Goal: Task Accomplishment & Management: Use online tool/utility

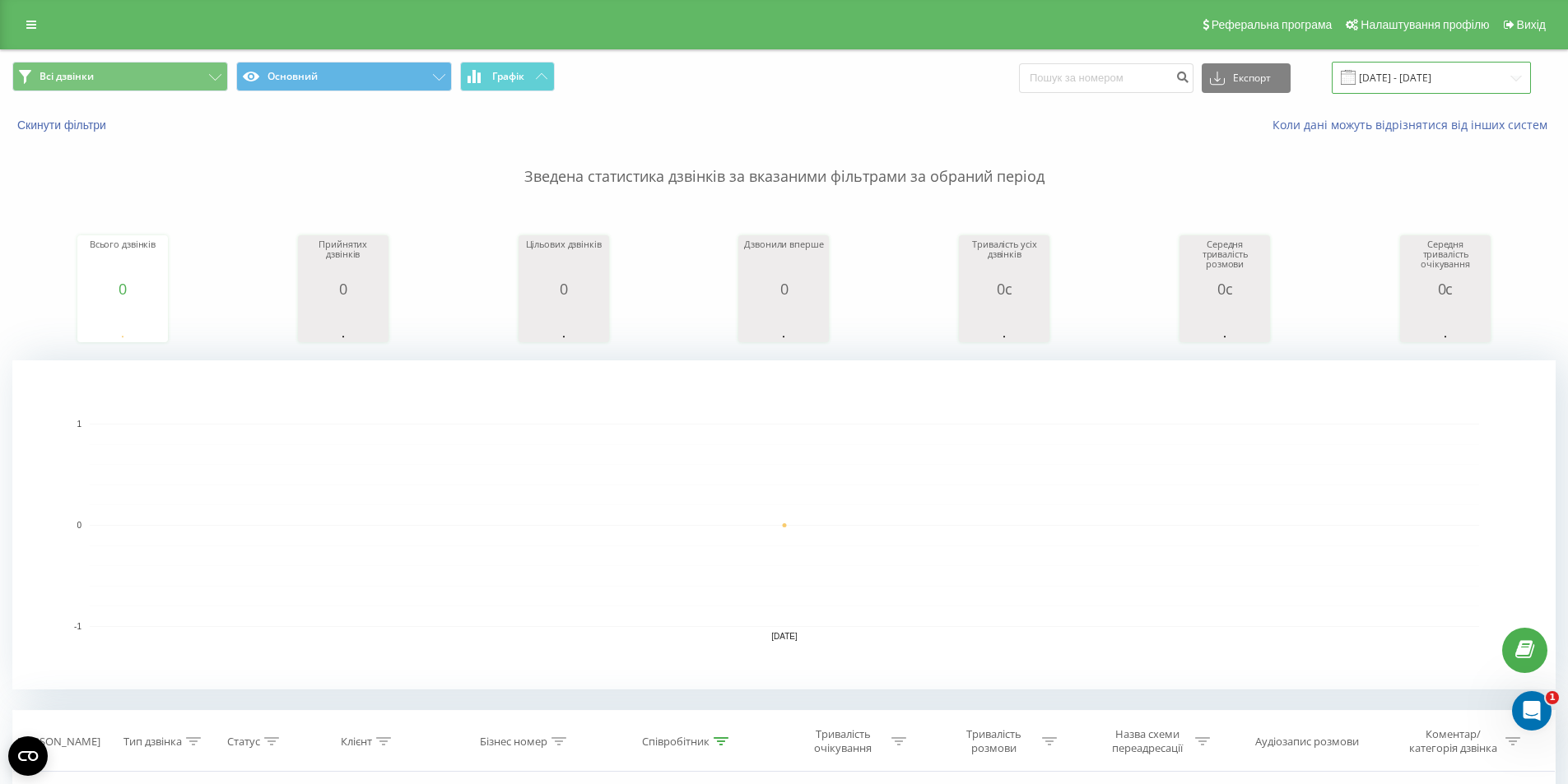
click at [1437, 83] on input "15.08.2025 - 15.08.2025" at bounding box center [1432, 78] width 199 height 33
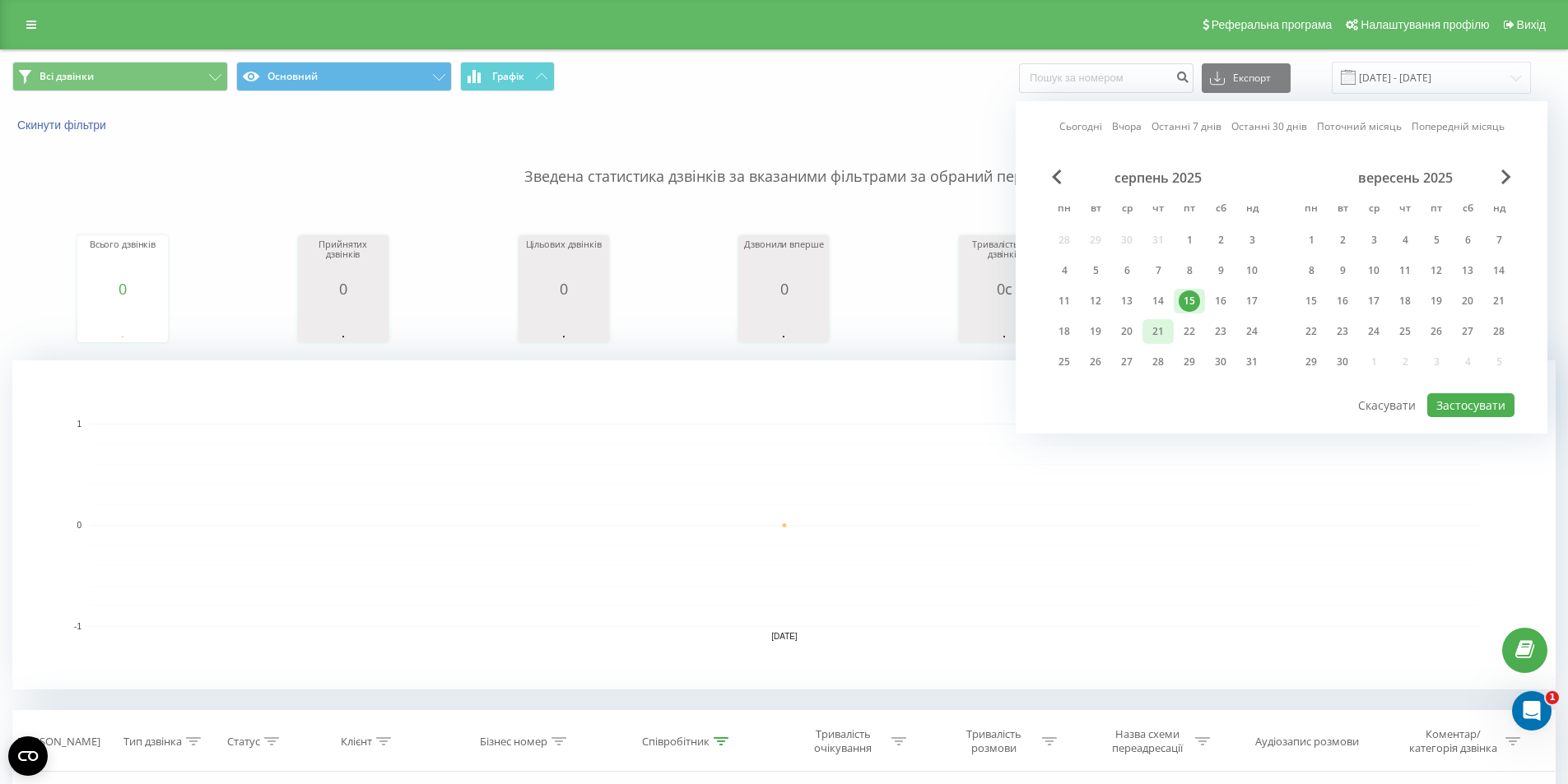
click at [1157, 333] on div "21" at bounding box center [1158, 332] width 22 height 22
click at [1457, 406] on button "Застосувати" at bounding box center [1470, 405] width 88 height 24
type input "[DATE] - [DATE]"
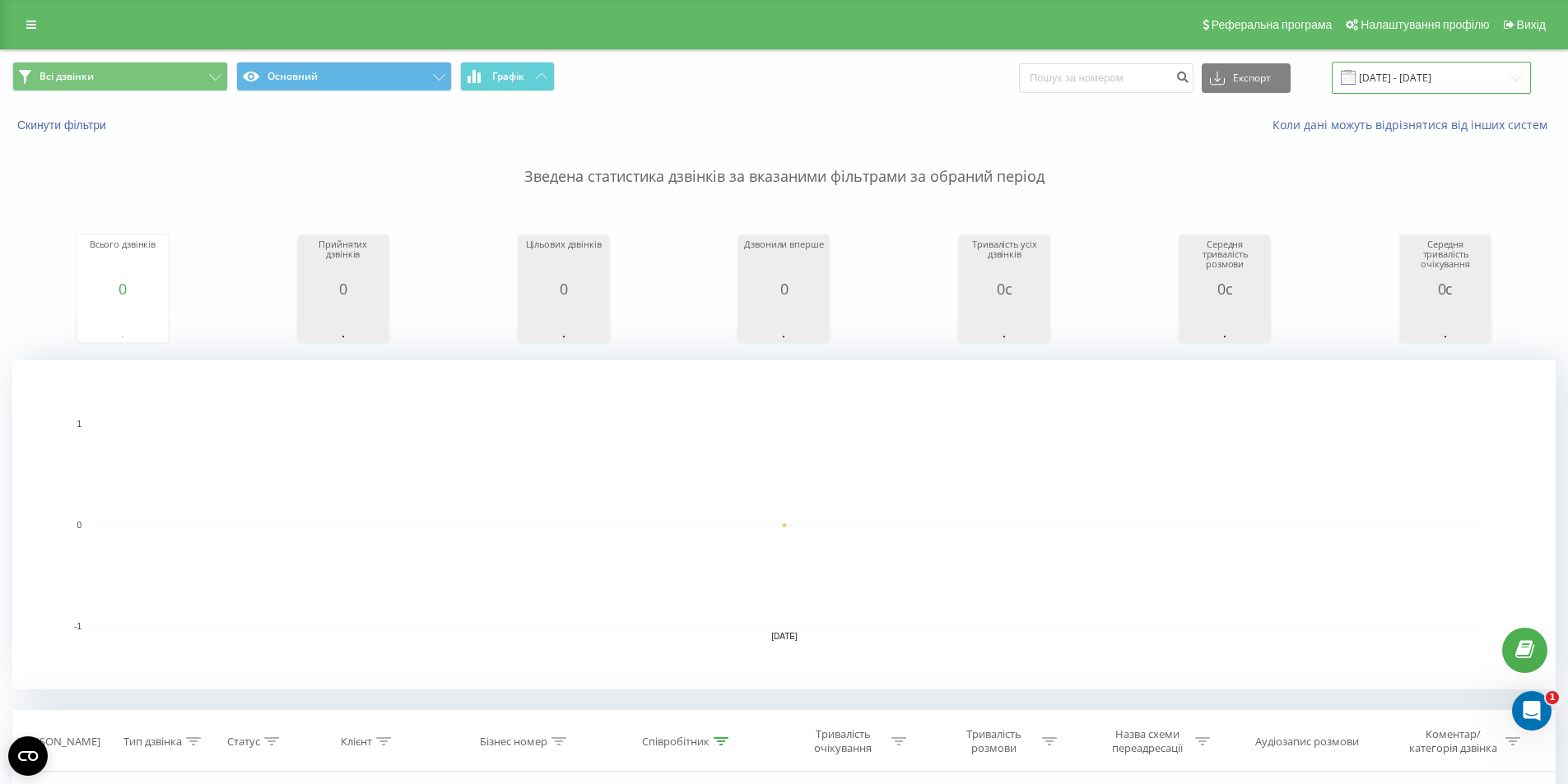
click at [1403, 83] on input "[DATE] - [DATE]" at bounding box center [1432, 78] width 199 height 33
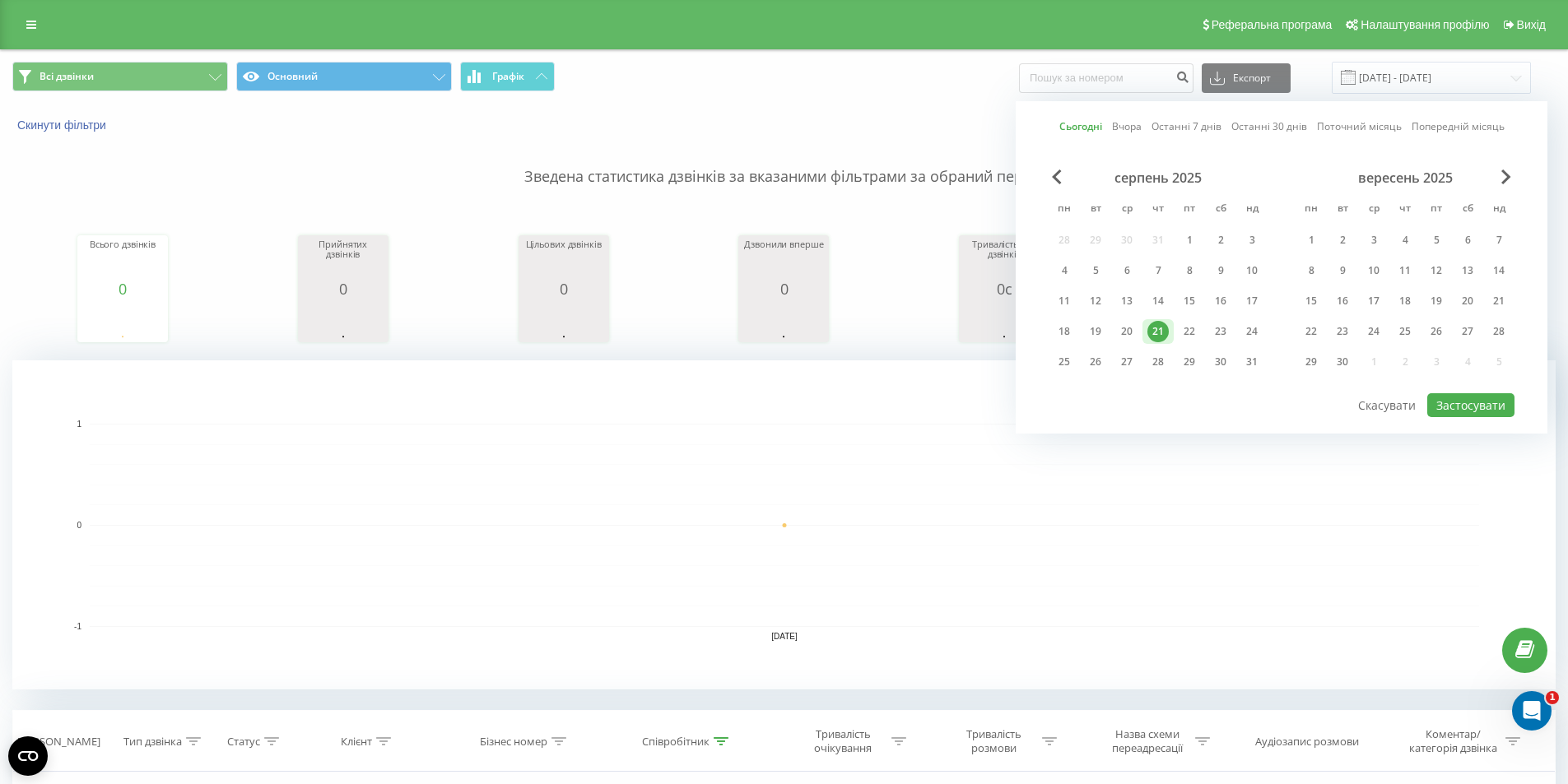
click at [1157, 334] on div "21" at bounding box center [1158, 332] width 22 height 22
click at [1453, 400] on button "Застосувати" at bounding box center [1470, 405] width 88 height 24
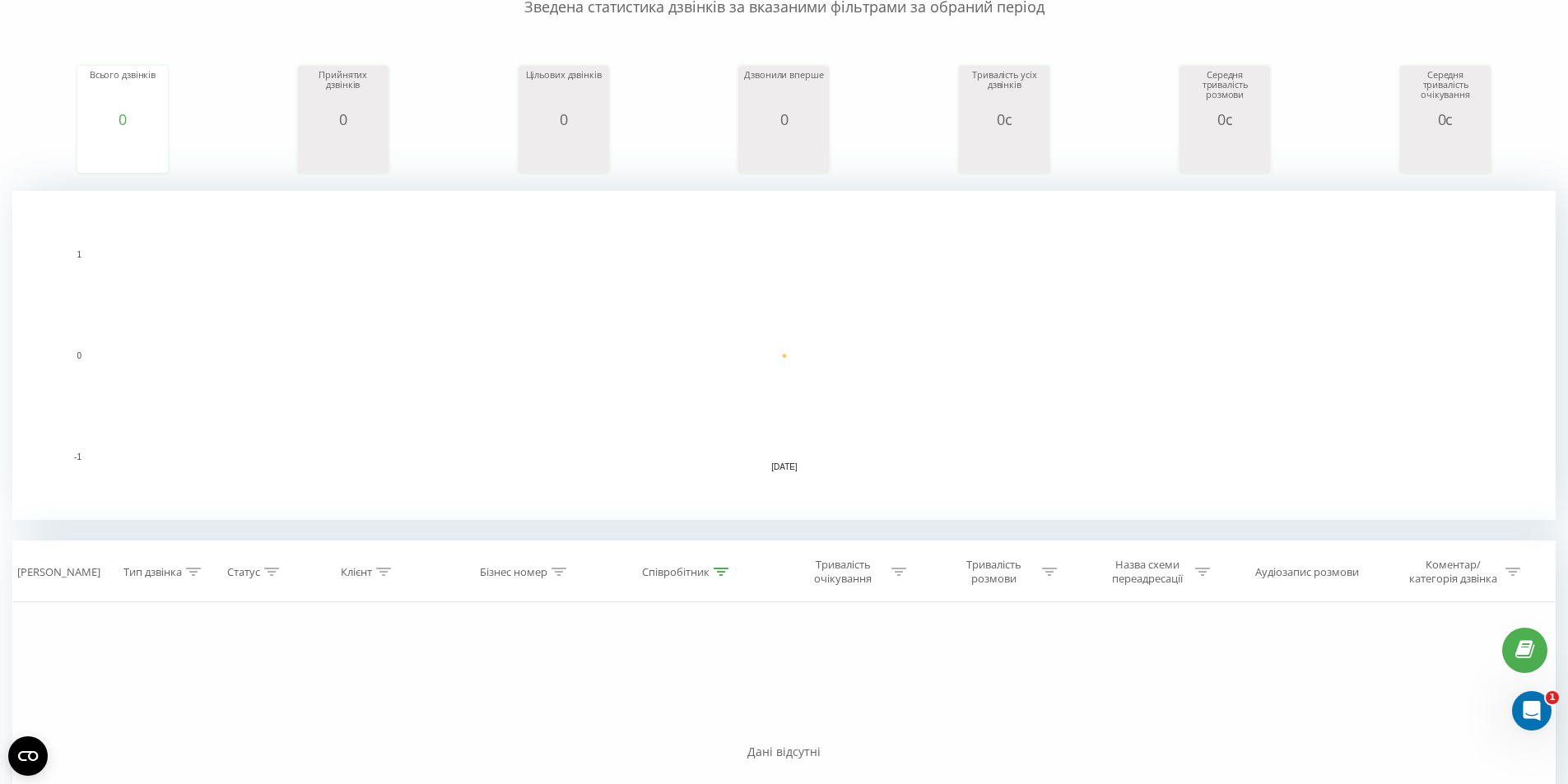
scroll to position [329, 0]
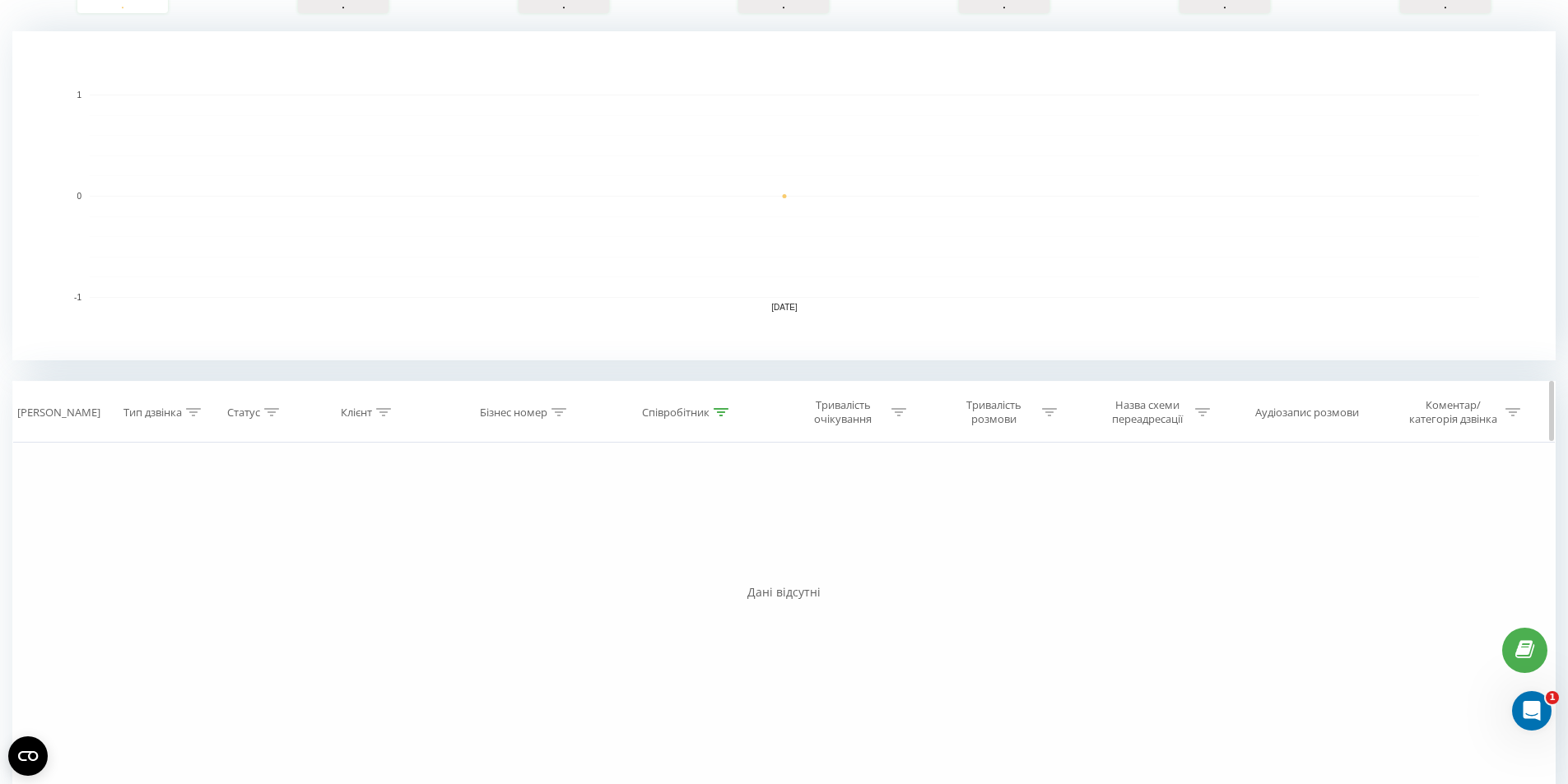
click at [717, 408] on icon at bounding box center [720, 412] width 15 height 8
drag, startPoint x: 695, startPoint y: 525, endPoint x: 379, endPoint y: 487, distance: 318.3
click at [360, 495] on div "Фільтрувати за умовою Дорівнює Введіть значення Скасувати OK Фільтрувати за умо…" at bounding box center [784, 627] width 1543 height 370
type input "[PERSON_NAME]"
click at [892, 536] on div "Фільтрувати за умовою Дорівнює Введіть значення Скасувати OK Фільтрувати за умо…" at bounding box center [784, 627] width 1543 height 370
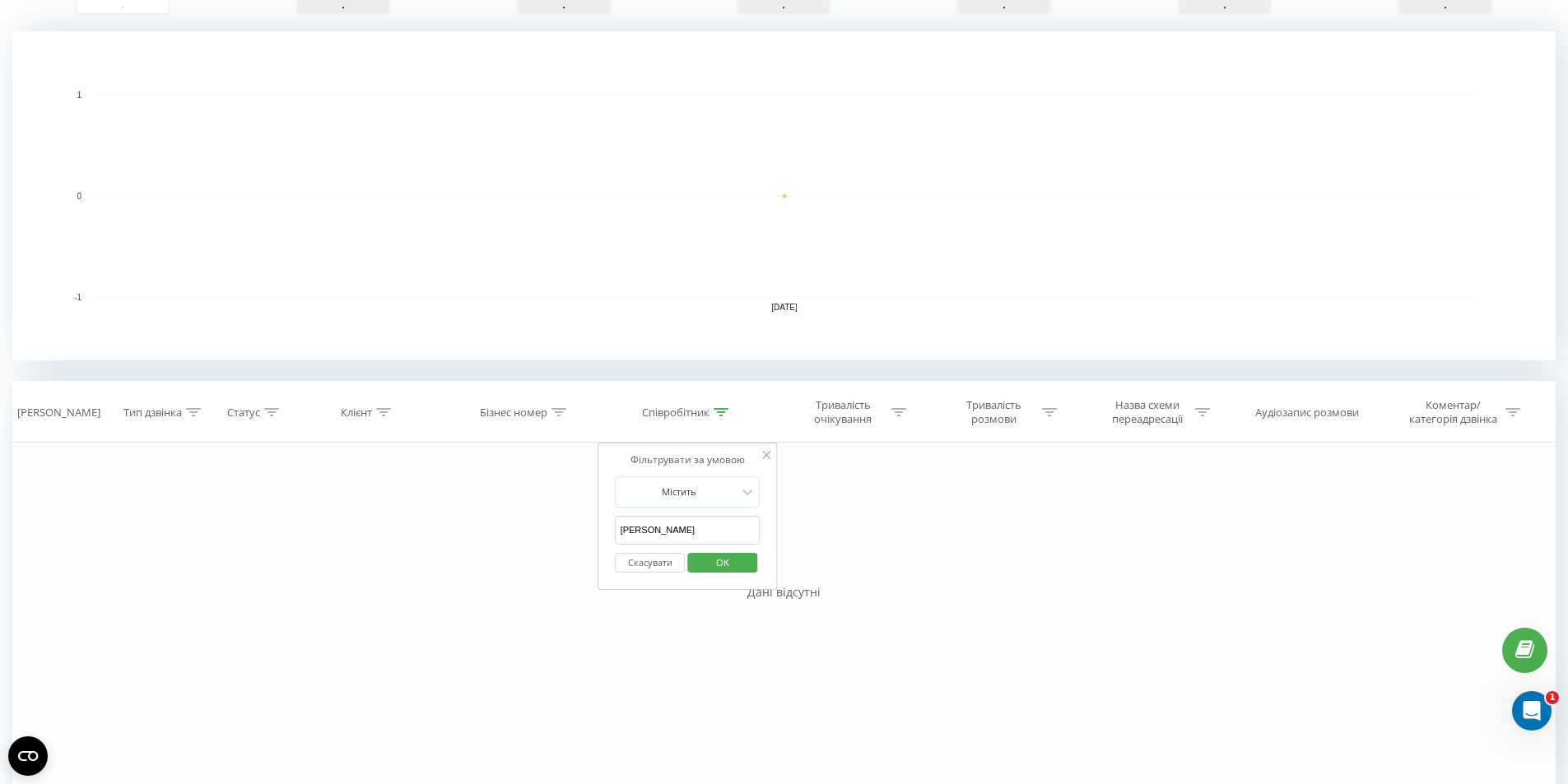
click at [742, 563] on span "OK" at bounding box center [722, 562] width 46 height 26
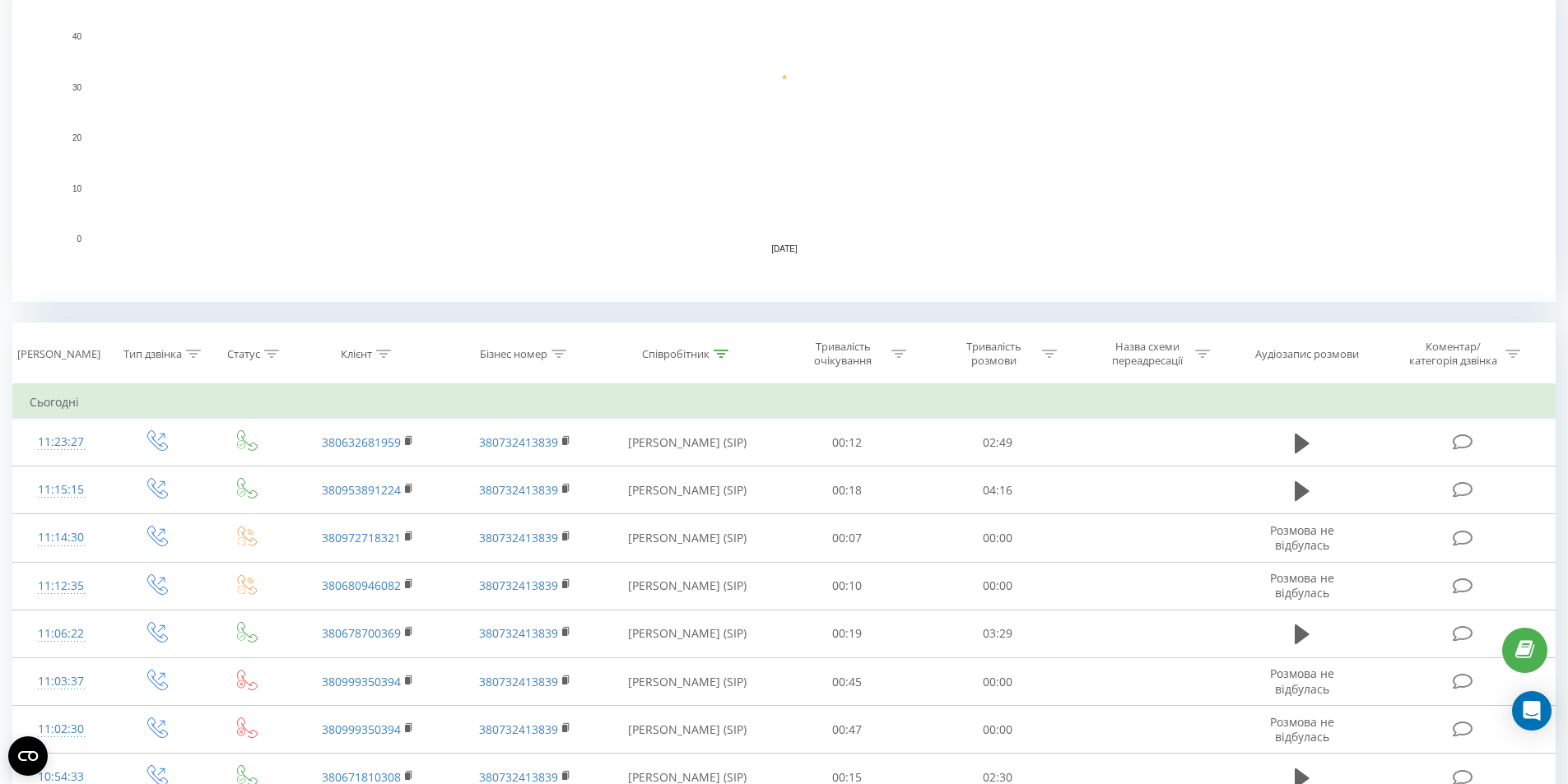
scroll to position [576, 0]
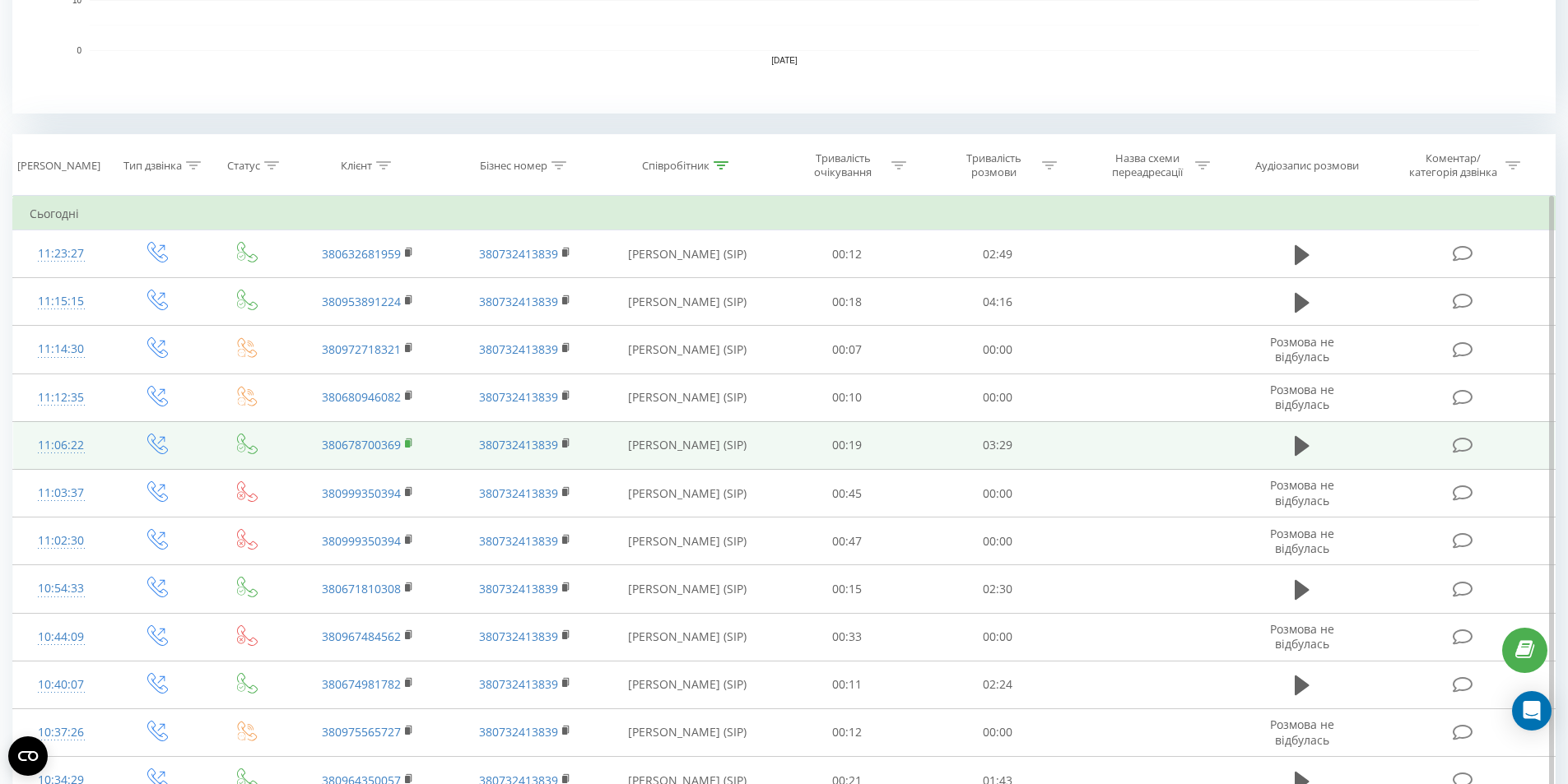
click at [411, 447] on icon at bounding box center [409, 443] width 9 height 12
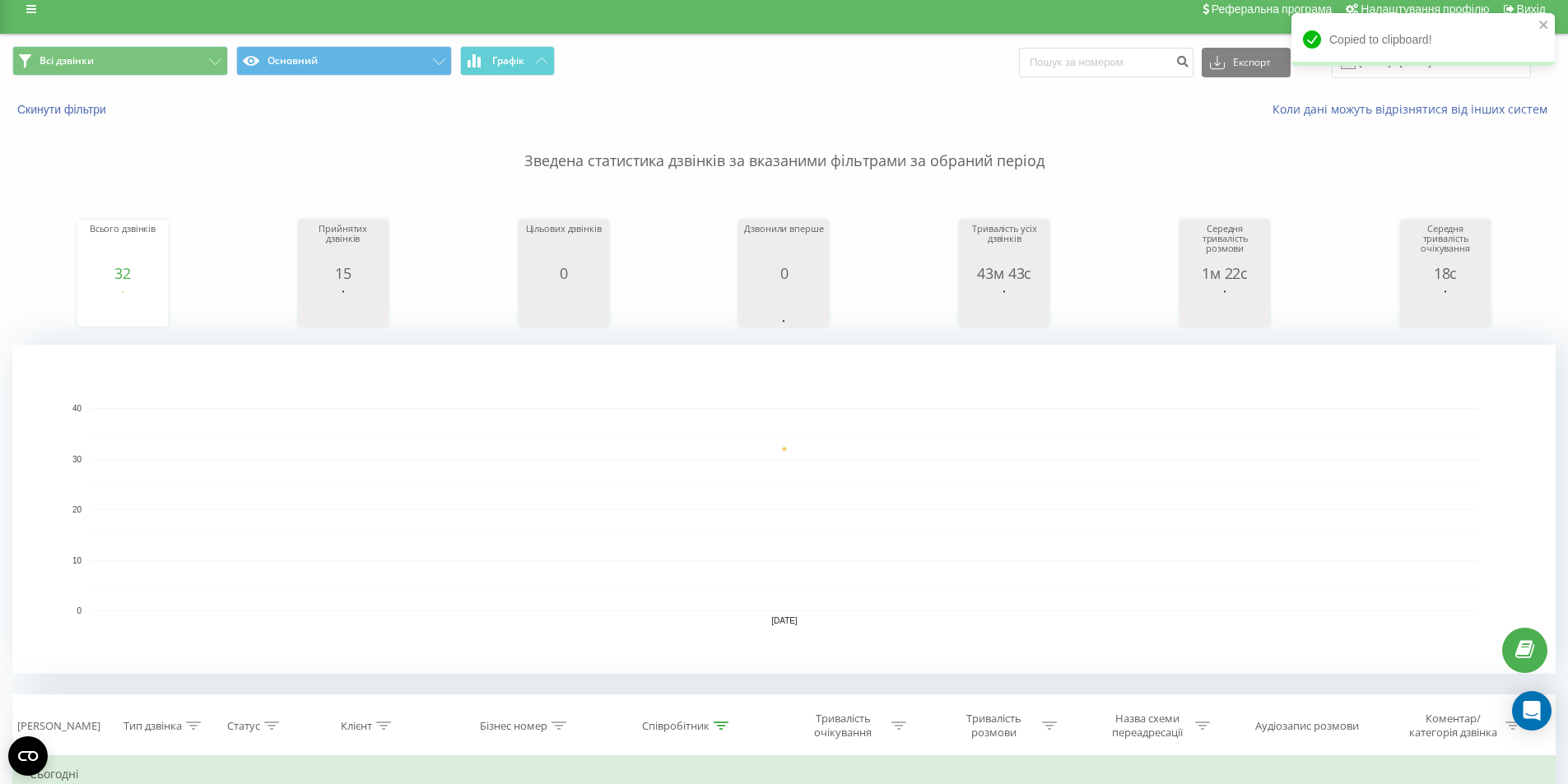
scroll to position [0, 0]
